Goal: Task Accomplishment & Management: Use online tool/utility

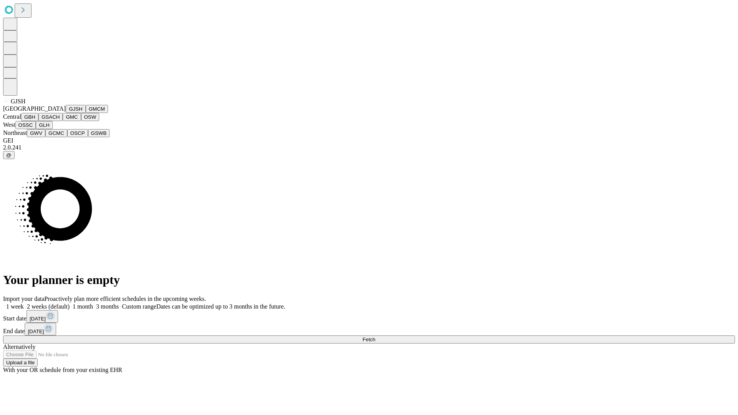
click at [66, 113] on button "GJSH" at bounding box center [76, 109] width 20 height 8
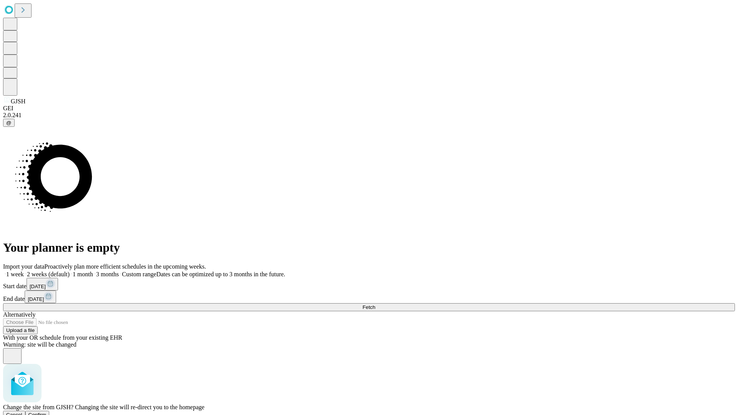
click at [47, 412] on span "Confirm" at bounding box center [37, 415] width 18 height 6
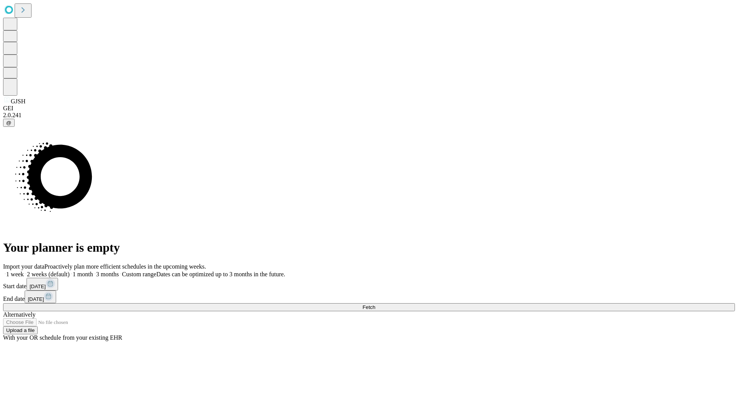
click at [93, 271] on label "1 month" at bounding box center [81, 274] width 23 height 7
click at [375, 304] on span "Fetch" at bounding box center [368, 307] width 13 height 6
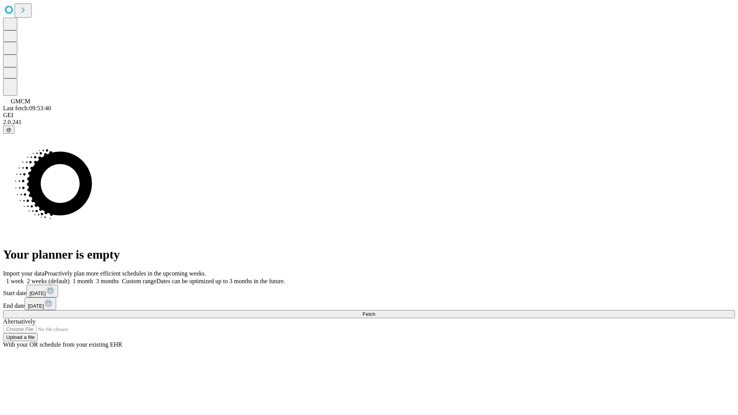
click at [93, 278] on label "1 month" at bounding box center [81, 281] width 23 height 7
click at [375, 311] on span "Fetch" at bounding box center [368, 314] width 13 height 6
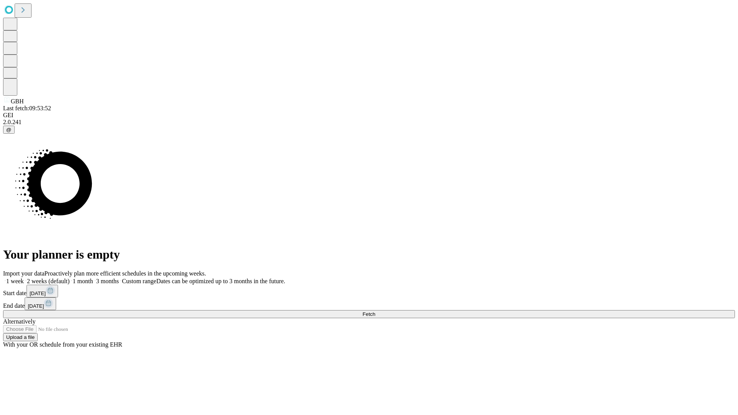
click at [375, 311] on span "Fetch" at bounding box center [368, 314] width 13 height 6
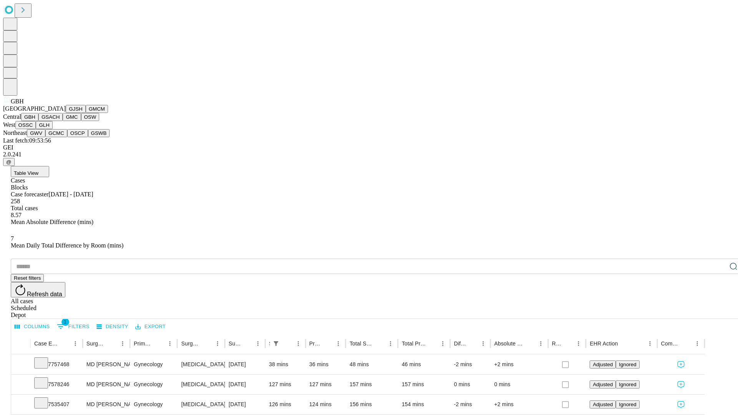
click at [60, 121] on button "GSACH" at bounding box center [50, 117] width 24 height 8
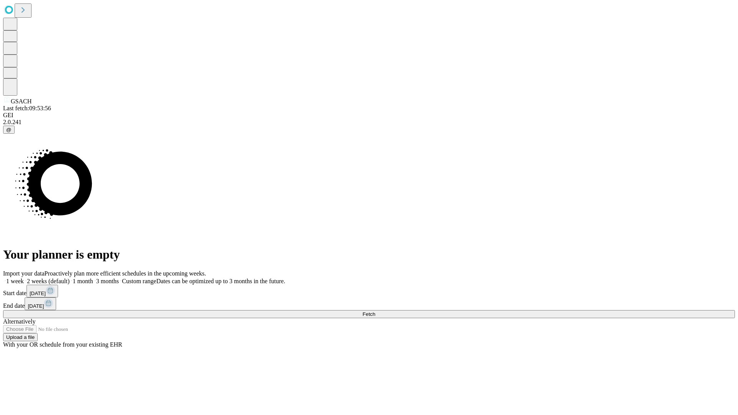
click at [375, 311] on span "Fetch" at bounding box center [368, 314] width 13 height 6
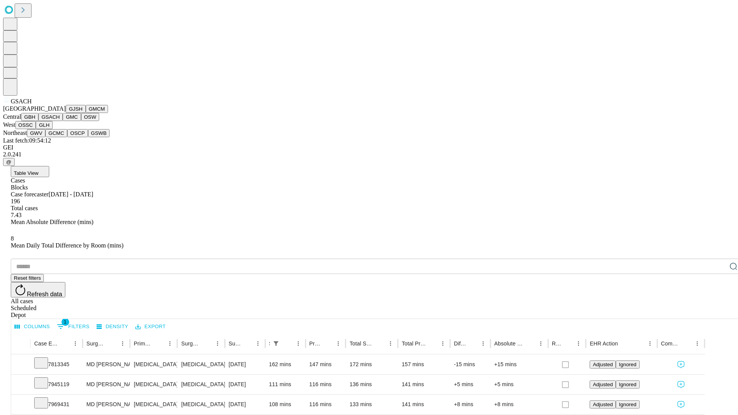
click at [63, 121] on button "GMC" at bounding box center [72, 117] width 18 height 8
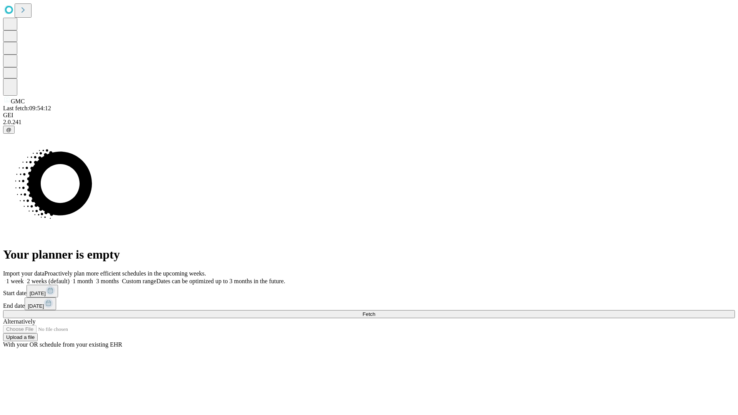
click at [93, 278] on label "1 month" at bounding box center [81, 281] width 23 height 7
click at [375, 311] on span "Fetch" at bounding box center [368, 314] width 13 height 6
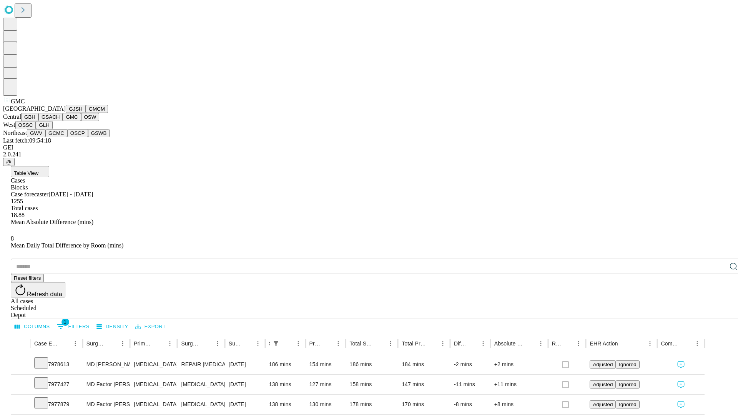
click at [81, 121] on button "OSW" at bounding box center [90, 117] width 18 height 8
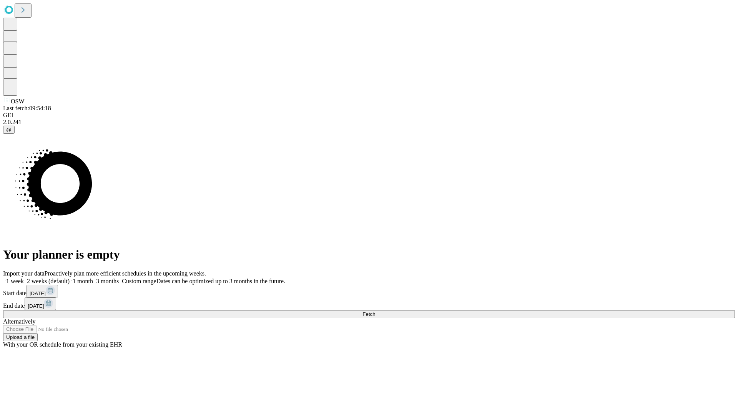
click at [93, 278] on label "1 month" at bounding box center [81, 281] width 23 height 7
click at [375, 311] on span "Fetch" at bounding box center [368, 314] width 13 height 6
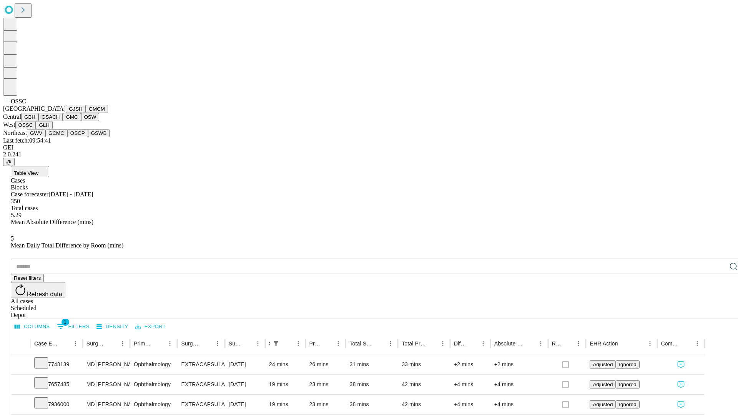
click at [52, 129] on button "GLH" at bounding box center [44, 125] width 17 height 8
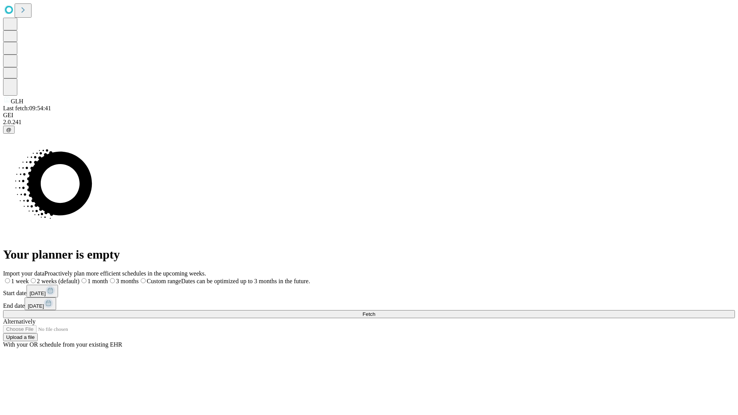
click at [108, 278] on label "1 month" at bounding box center [94, 281] width 28 height 7
click at [375, 311] on span "Fetch" at bounding box center [368, 314] width 13 height 6
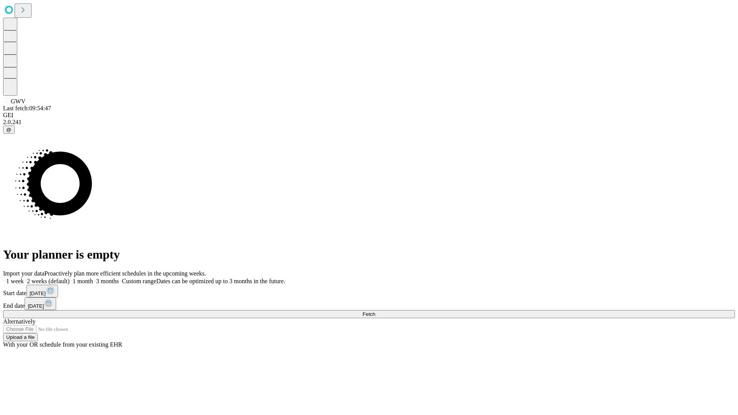
click at [93, 278] on label "1 month" at bounding box center [81, 281] width 23 height 7
click at [375, 311] on span "Fetch" at bounding box center [368, 314] width 13 height 6
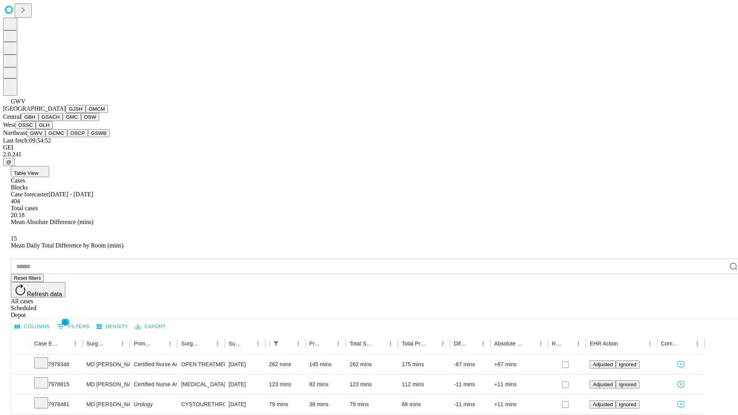
click at [60, 137] on button "GCMC" at bounding box center [56, 133] width 22 height 8
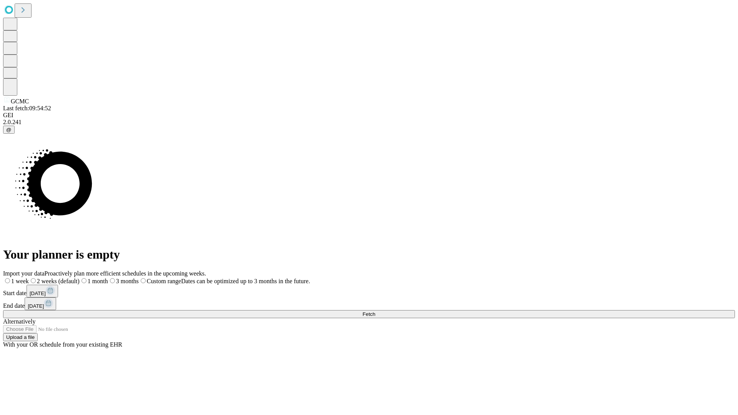
click at [108, 278] on label "1 month" at bounding box center [94, 281] width 28 height 7
click at [375, 311] on span "Fetch" at bounding box center [368, 314] width 13 height 6
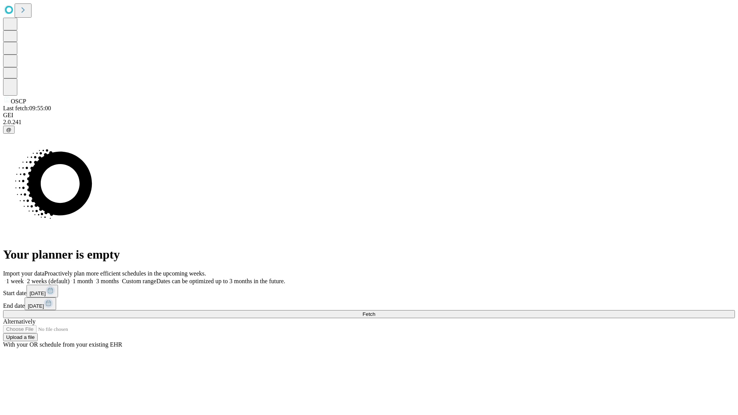
click at [93, 278] on label "1 month" at bounding box center [81, 281] width 23 height 7
click at [375, 311] on span "Fetch" at bounding box center [368, 314] width 13 height 6
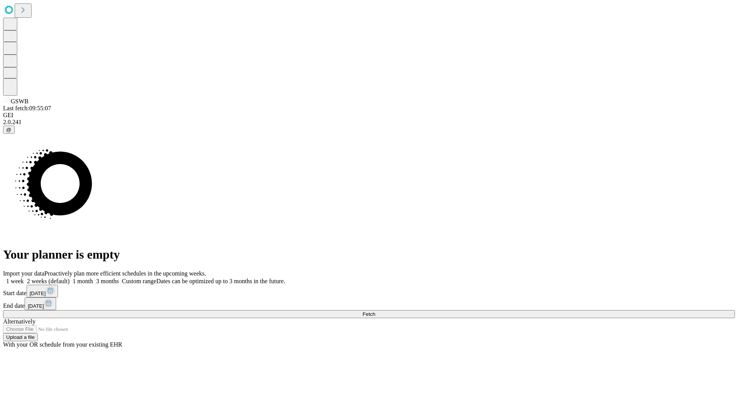
click at [93, 278] on label "1 month" at bounding box center [81, 281] width 23 height 7
click at [375, 311] on span "Fetch" at bounding box center [368, 314] width 13 height 6
